Goal: Complete application form

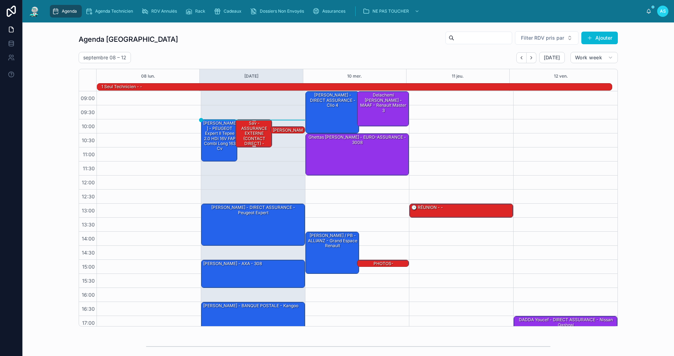
click at [248, 130] on div "sav - ASSURANCE EXTERNE (CONTACT DIRECT) - zafira" at bounding box center [254, 136] width 34 height 32
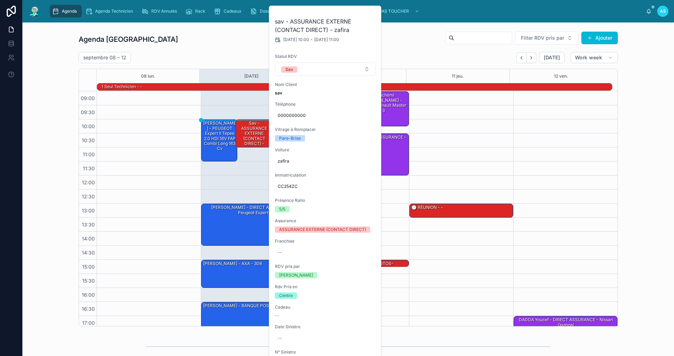
click at [635, 204] on div "Agenda Saint-Orens Filter RDV pris par Ajouter [DATE] – [DATE] [DATE] Work week…" at bounding box center [348, 178] width 640 height 301
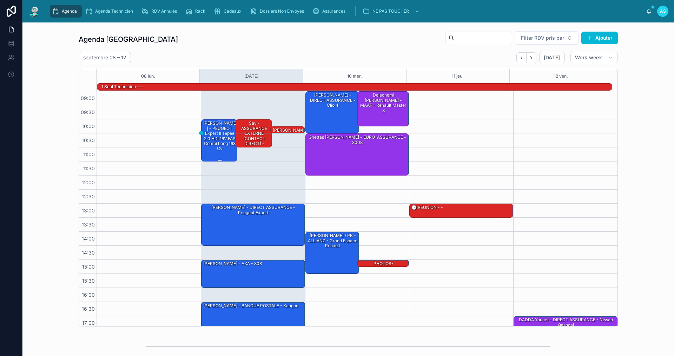
click at [213, 141] on div "[PERSON_NAME] - PEUGEOT Expert II Tepee 2.0 HDi 16V FAP Combi long 163 cv" at bounding box center [220, 136] width 34 height 32
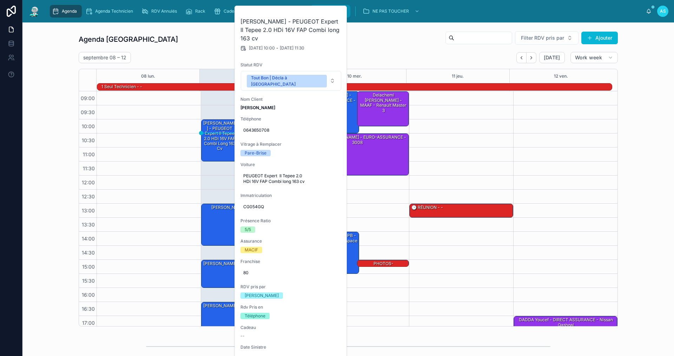
click at [0, 0] on button at bounding box center [0, 0] width 0 height 0
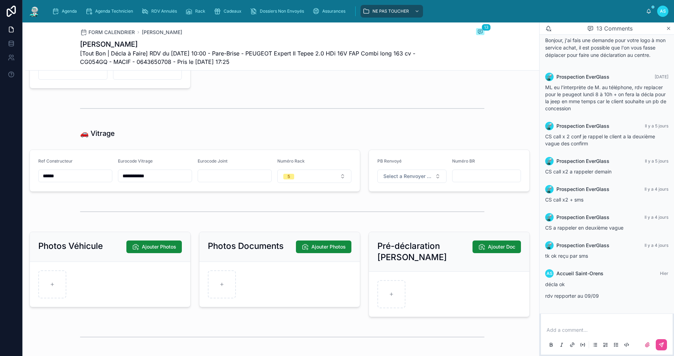
scroll to position [908, 0]
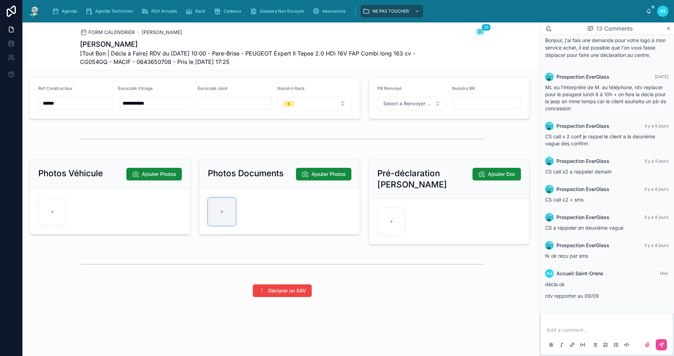
click at [217, 211] on div at bounding box center [222, 212] width 28 height 28
type input "**********"
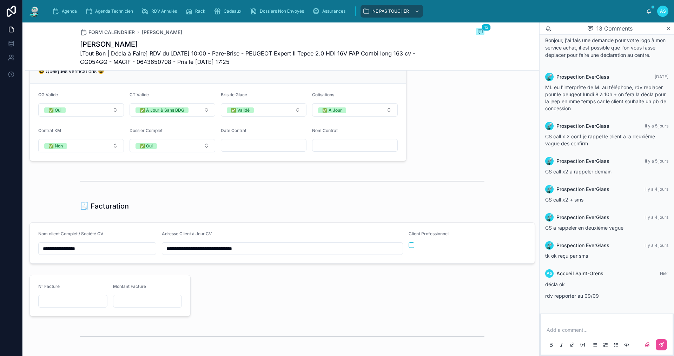
scroll to position [416, 0]
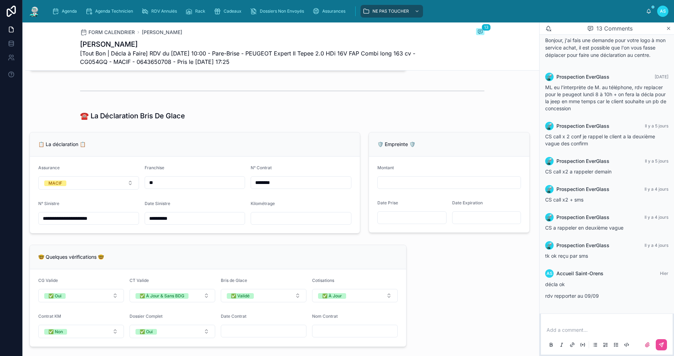
drag, startPoint x: 276, startPoint y: 225, endPoint x: 287, endPoint y: 228, distance: 11.0
click at [280, 223] on input "text" at bounding box center [301, 218] width 100 height 10
type input "******"
click at [71, 123] on div "☎️ La Déclaration Bris De Glace" at bounding box center [282, 115] width 514 height 15
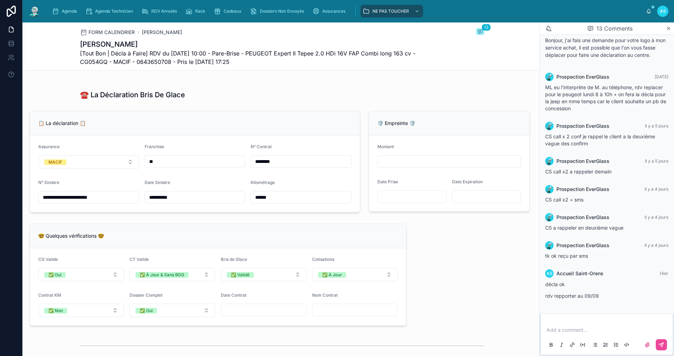
scroll to position [262, 0]
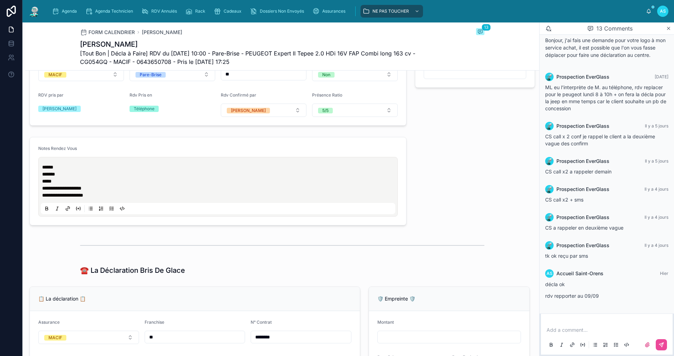
click at [126, 199] on p "**********" at bounding box center [219, 188] width 355 height 21
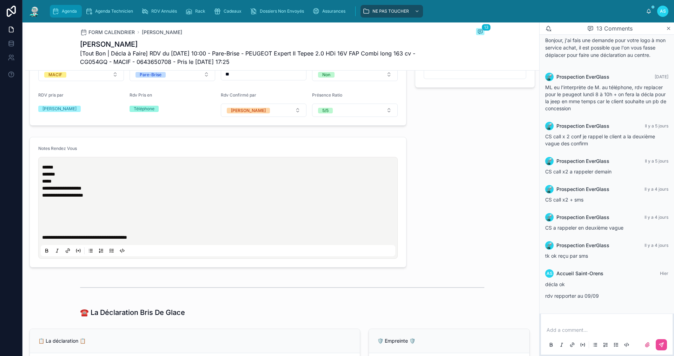
click at [63, 15] on div "Agenda" at bounding box center [66, 11] width 28 height 11
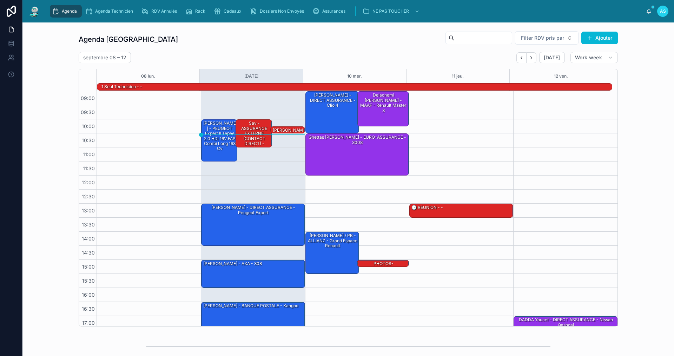
scroll to position [18, 0]
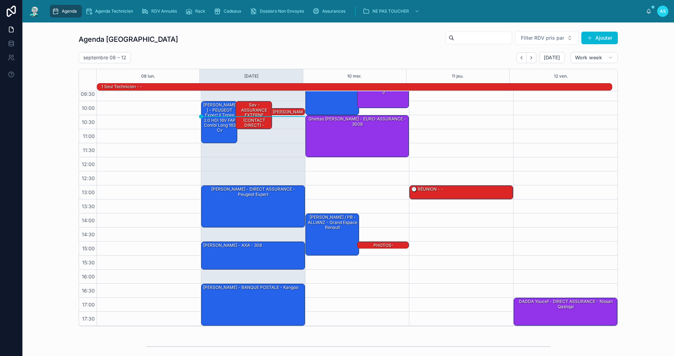
click at [232, 49] on div "Agenda Saint-Orens Filter RDV pris par Ajouter [DATE] – [DATE] [DATE] Work week…" at bounding box center [348, 179] width 539 height 296
click at [223, 15] on div "Cadeaux" at bounding box center [229, 11] width 31 height 11
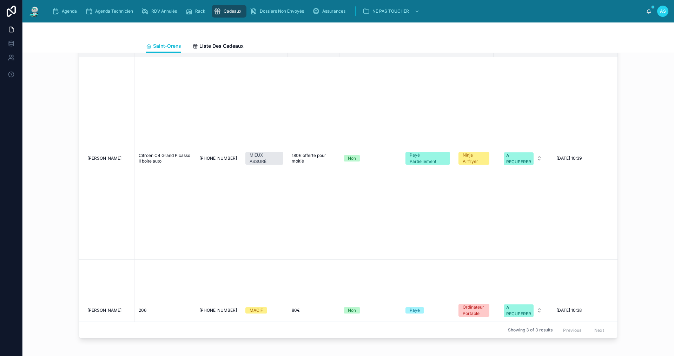
scroll to position [702, 0]
click at [97, 306] on span "[PERSON_NAME]" at bounding box center [104, 309] width 34 height 6
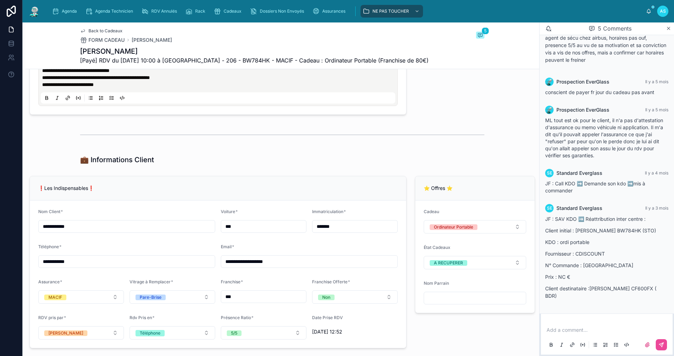
scroll to position [246, 0]
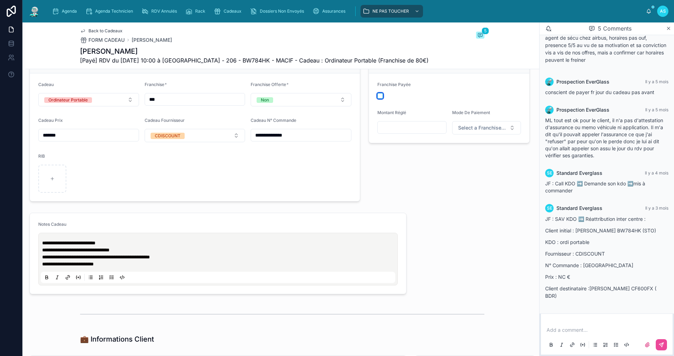
drag, startPoint x: 376, startPoint y: 96, endPoint x: 384, endPoint y: 113, distance: 19.2
click at [377, 96] on button "button" at bounding box center [380, 96] width 6 height 6
click at [395, 127] on input "text" at bounding box center [412, 128] width 68 height 10
type input "******"
click at [468, 131] on button "Select a Franchise Mode De Paiement" at bounding box center [486, 127] width 69 height 13
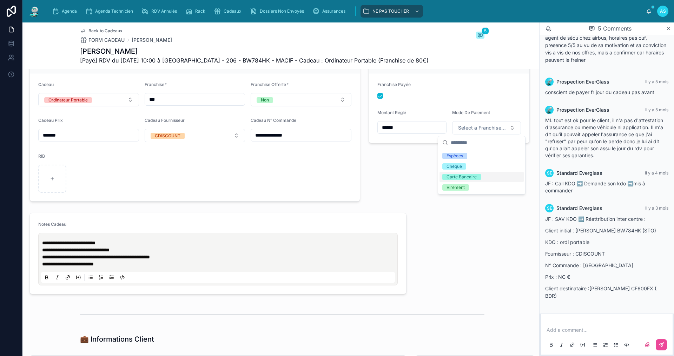
drag, startPoint x: 467, startPoint y: 177, endPoint x: 463, endPoint y: 176, distance: 3.9
click at [465, 176] on div "Carte Bancaire" at bounding box center [462, 177] width 30 height 6
